Goal: Task Accomplishment & Management: Manage account settings

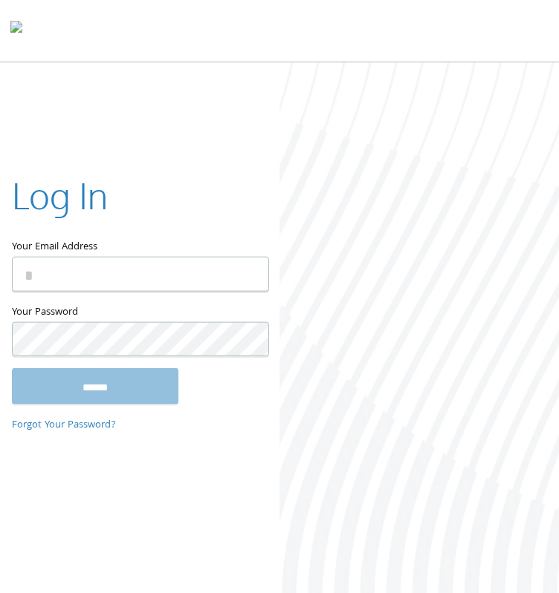
type input "**********"
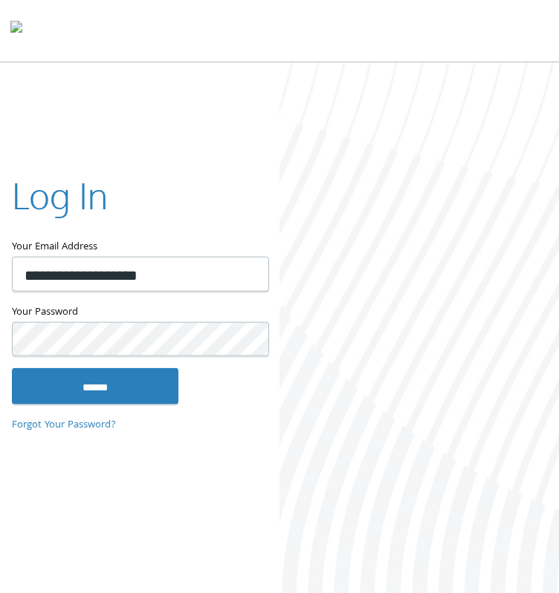
click at [12, 368] on input "******" at bounding box center [95, 386] width 166 height 36
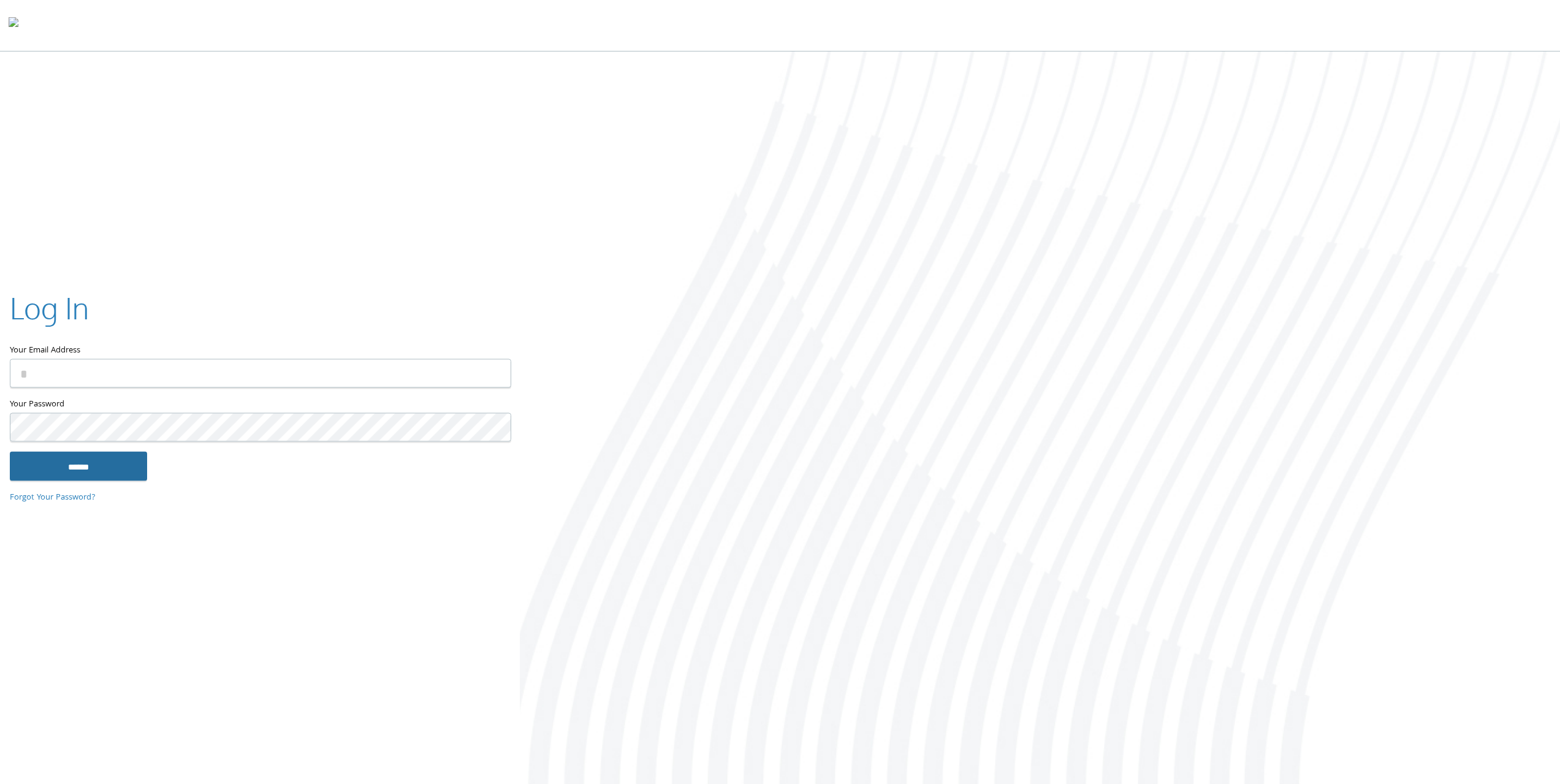
type input "**********"
click at [113, 461] on input "******" at bounding box center [78, 466] width 137 height 30
